Goal: Navigation & Orientation: Find specific page/section

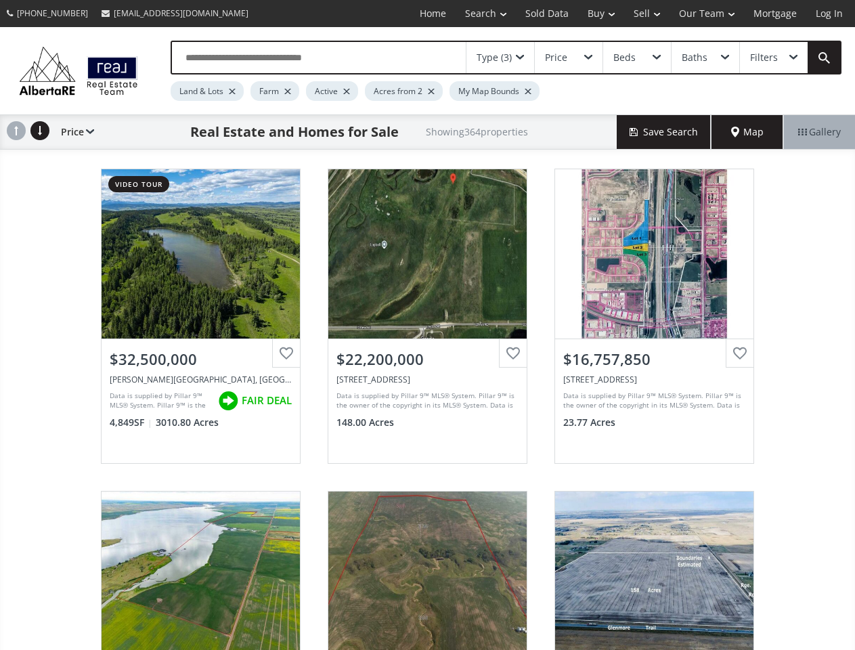
click at [476, 14] on link "Search" at bounding box center [486, 13] width 60 height 27
click at [595, 14] on link "Buy" at bounding box center [601, 13] width 46 height 27
click at [643, 14] on link "Sell" at bounding box center [646, 13] width 45 height 27
click at [706, 14] on link "Our Team" at bounding box center [707, 13] width 74 height 27
click at [830, 14] on link "Log In" at bounding box center [830, 13] width 46 height 27
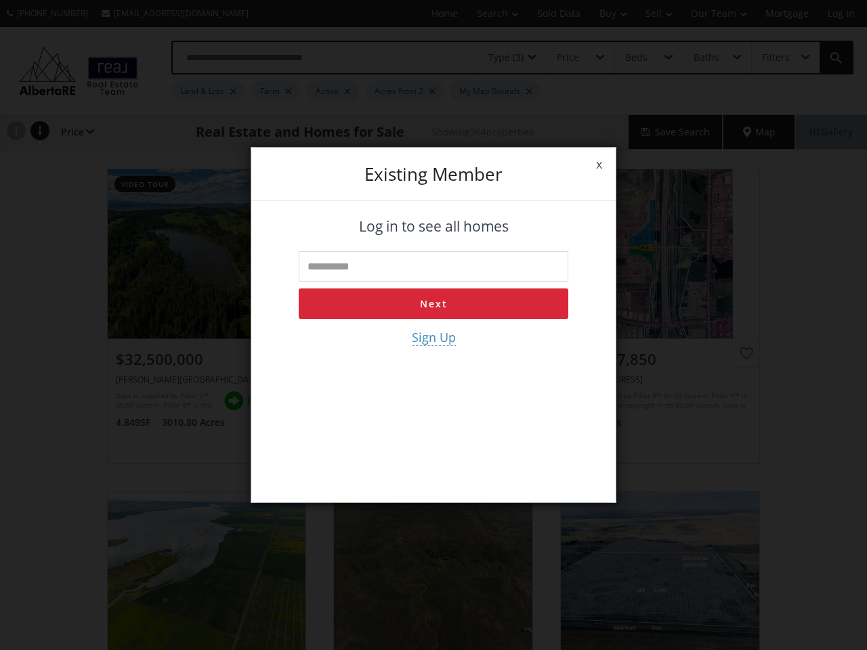
click at [501, 58] on div "x Existing member Log in to see all homes Next Sign Up" at bounding box center [433, 325] width 867 height 650
click at [568, 58] on div "x Existing member Log in to see all homes Next Sign Up" at bounding box center [433, 325] width 867 height 650
click at [637, 58] on div "x Existing member Log in to see all homes Next Sign Up" at bounding box center [433, 325] width 867 height 650
click at [705, 58] on div "x Existing member Log in to see all homes Next Sign Up" at bounding box center [433, 325] width 867 height 650
click at [773, 58] on div "x Existing member Log in to see all homes Next Sign Up" at bounding box center [433, 325] width 867 height 650
